Goal: Transaction & Acquisition: Purchase product/service

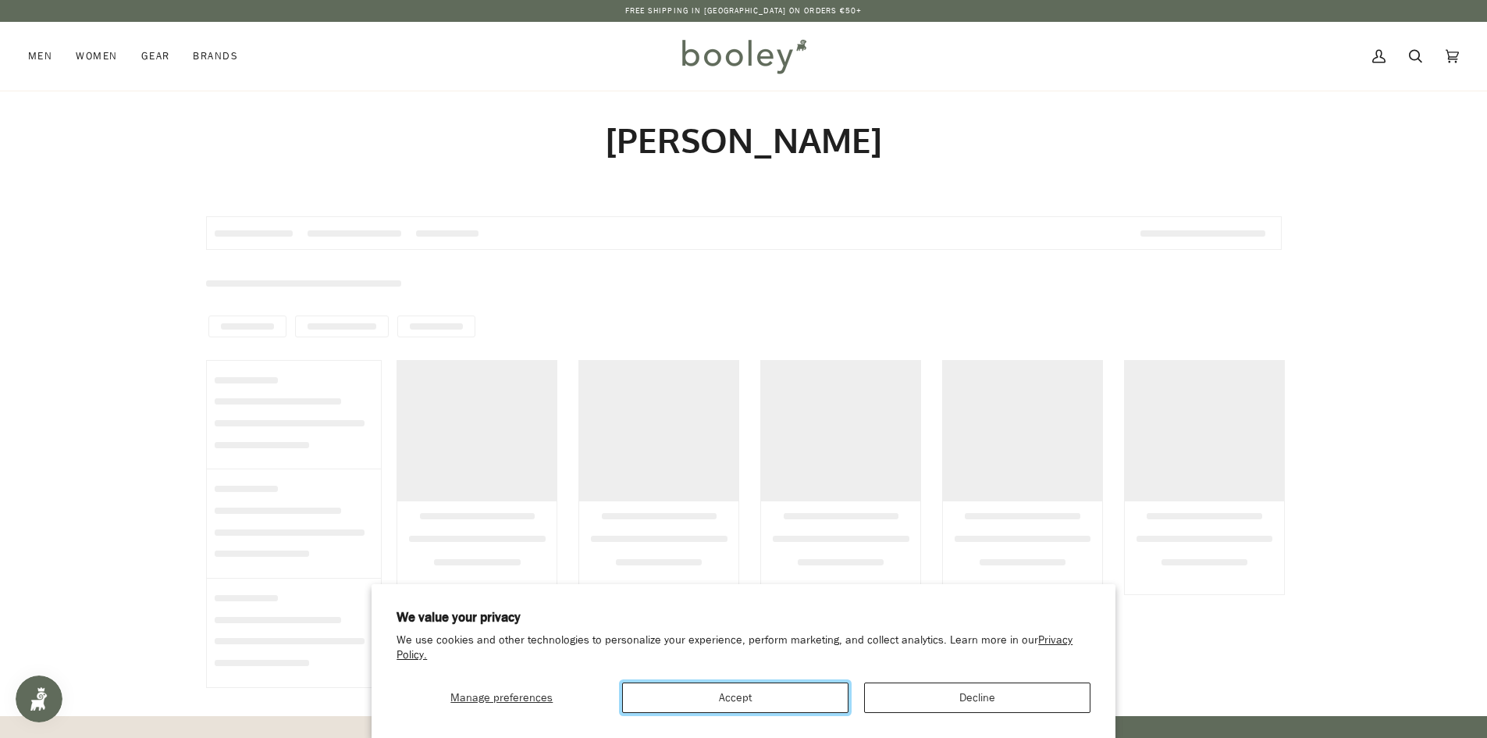
click at [797, 710] on button "Accept" at bounding box center [735, 697] width 226 height 30
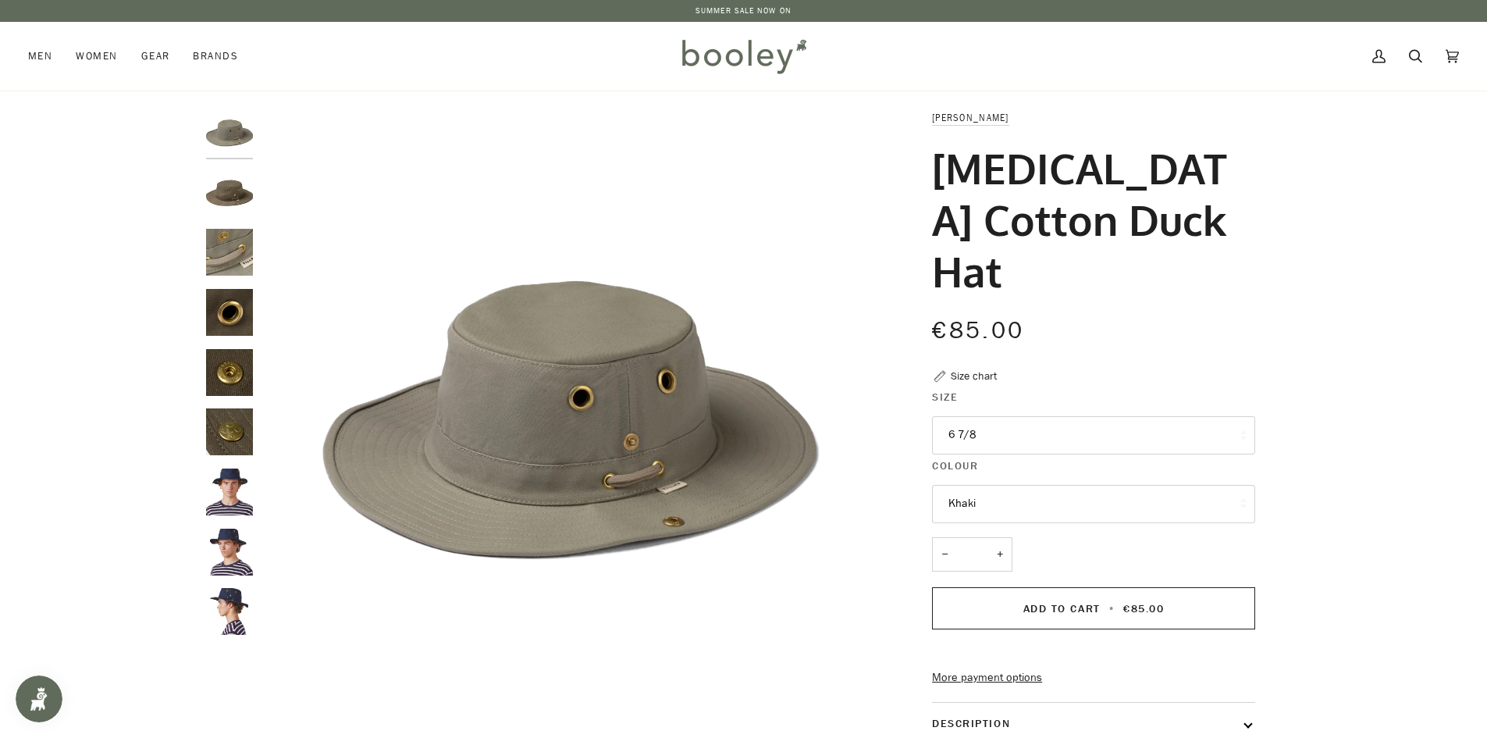
click at [1040, 416] on button "6 7/8" at bounding box center [1093, 435] width 323 height 38
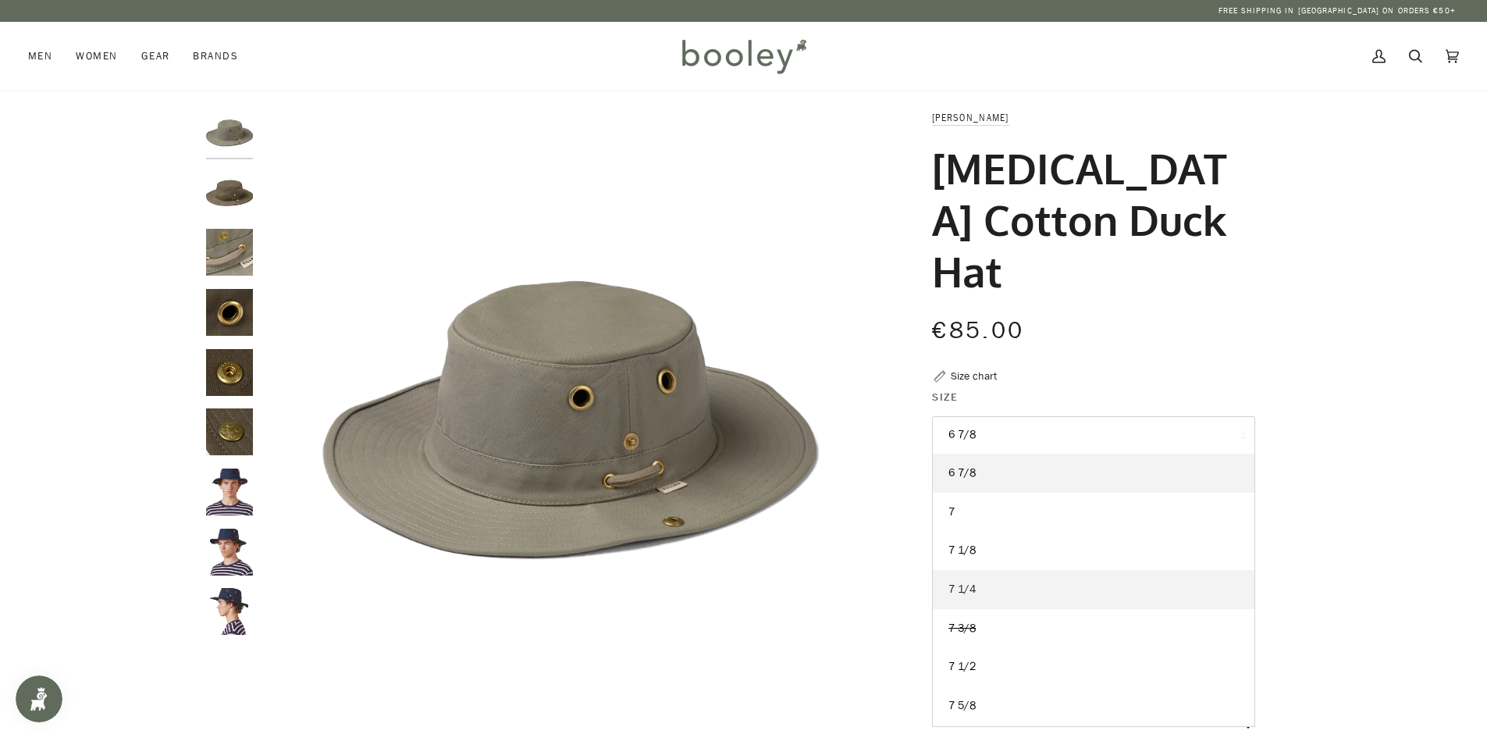
click at [965, 582] on span "7 1/4" at bounding box center [961, 589] width 27 height 15
